Goal: Answer question/provide support: Share knowledge or assist other users

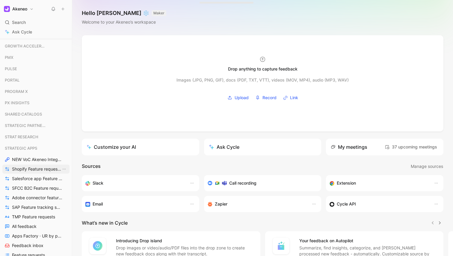
click at [39, 165] on link "Shopify Feature requests by status" at bounding box center [35, 169] width 67 height 9
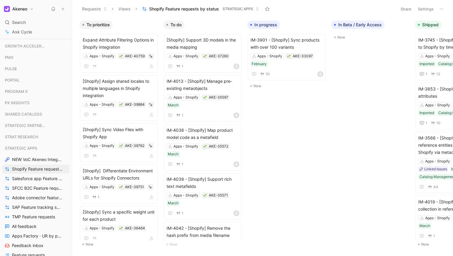
scroll to position [407, 0]
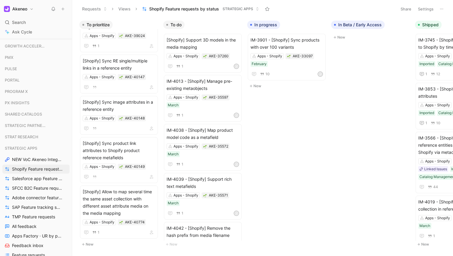
click at [90, 243] on button "New" at bounding box center [118, 244] width 79 height 7
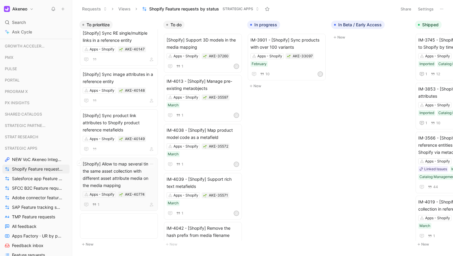
scroll to position [441, 0]
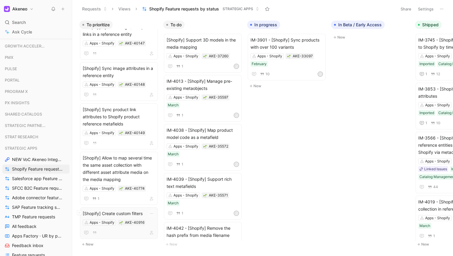
click at [122, 211] on span "[Shopify] Create custom filters" at bounding box center [119, 213] width 72 height 7
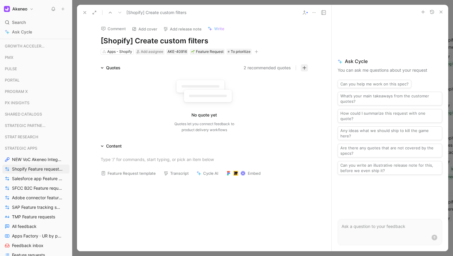
click at [302, 65] on button "button" at bounding box center [303, 67] width 7 height 7
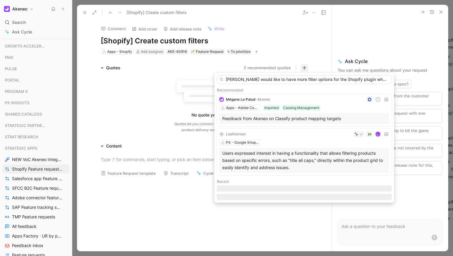
scroll to position [0, 537]
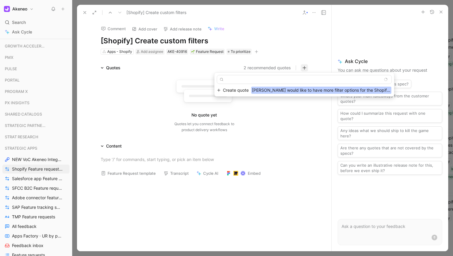
type input "[PERSON_NAME] would like to have more filter options for the Shopify plugin whe…"
click at [278, 91] on span "[PERSON_NAME] would like to have more filter options for the Shopify plugin whe…" at bounding box center [321, 90] width 140 height 7
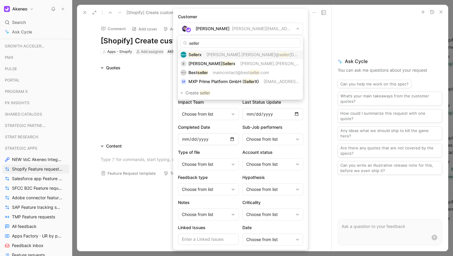
type input "seller"
click at [210, 54] on span "[PERSON_NAME].[PERSON_NAME]@" at bounding box center [242, 54] width 73 height 5
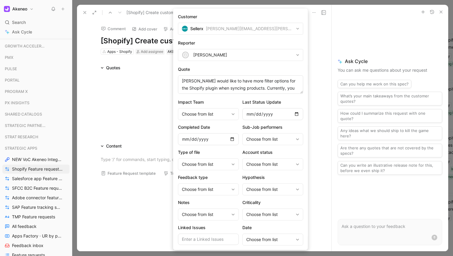
scroll to position [65, 0]
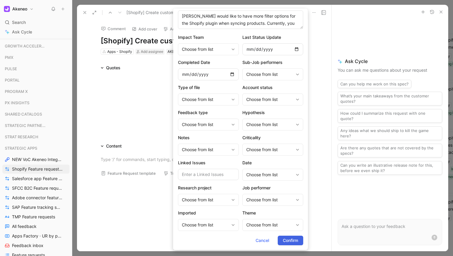
click at [290, 245] on button "Confirm" at bounding box center [289, 241] width 25 height 10
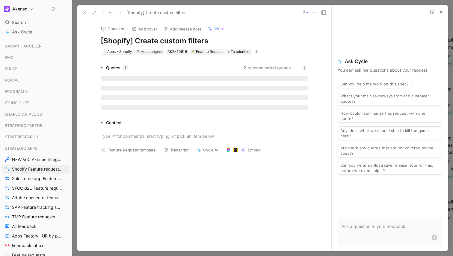
scroll to position [0, 0]
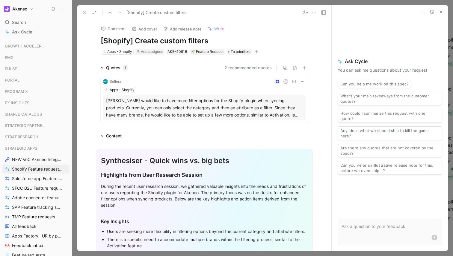
click at [200, 3] on div at bounding box center [262, 128] width 380 height 256
